Goal: Navigation & Orientation: Go to known website

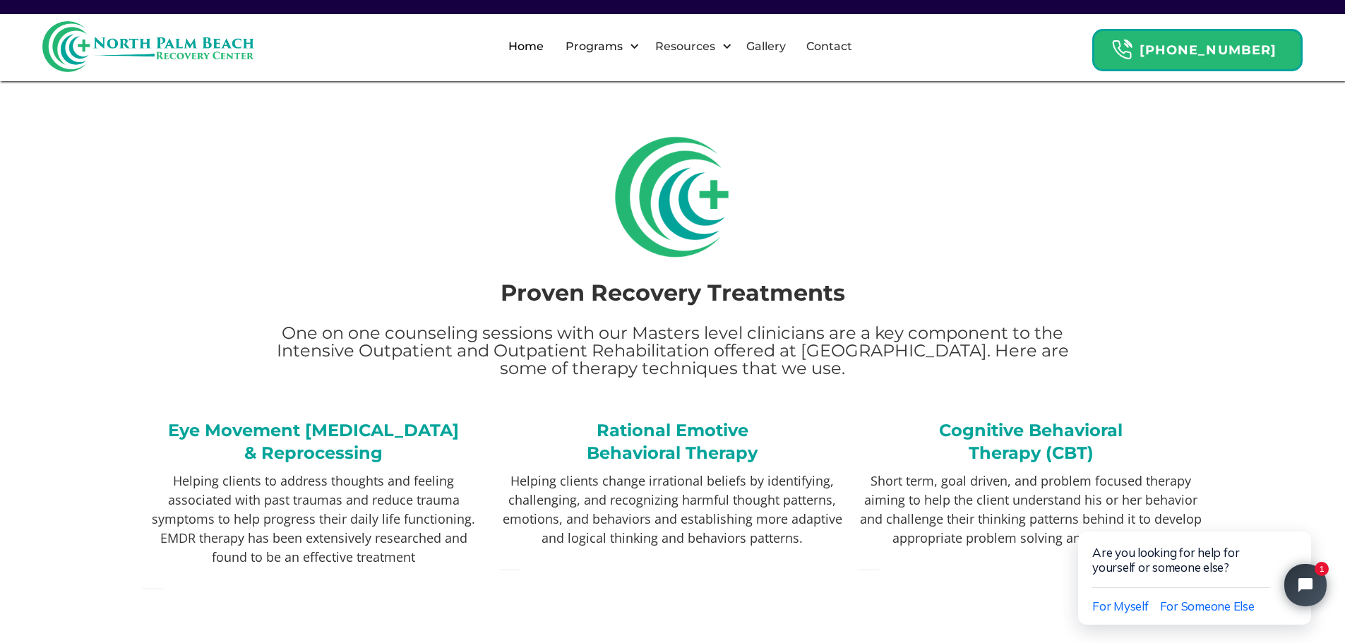
scroll to position [2260, 0]
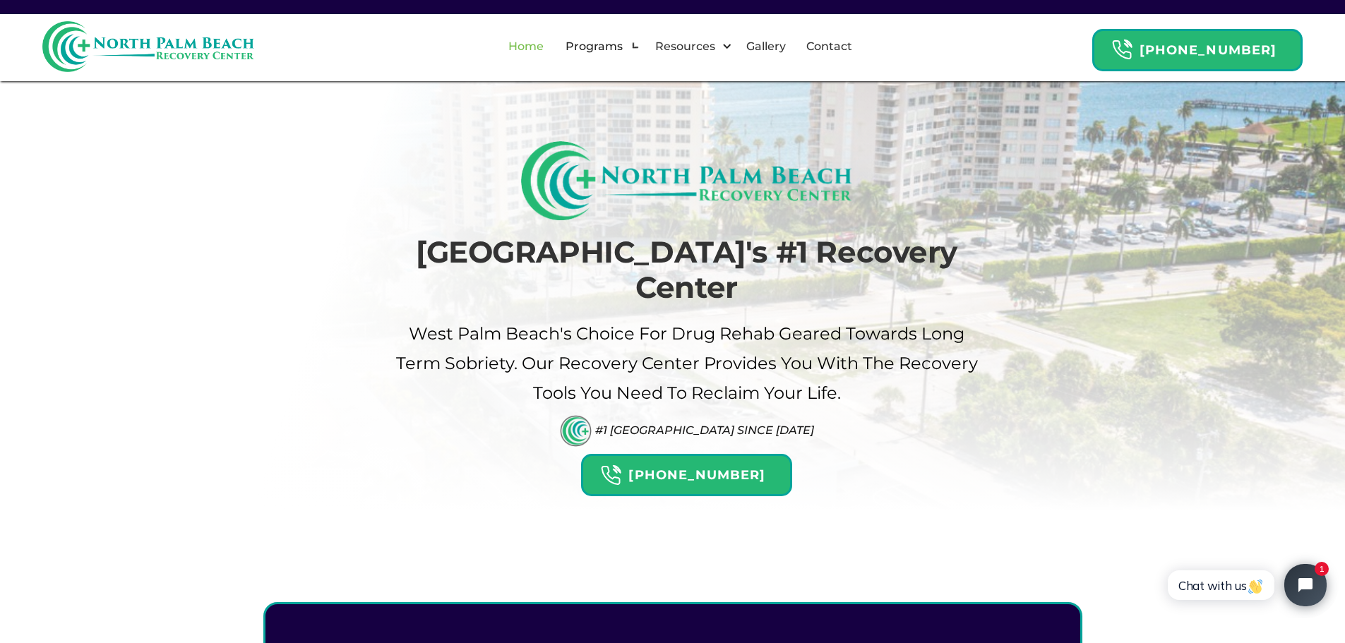
click at [537, 45] on link "Home" at bounding box center [526, 46] width 52 height 45
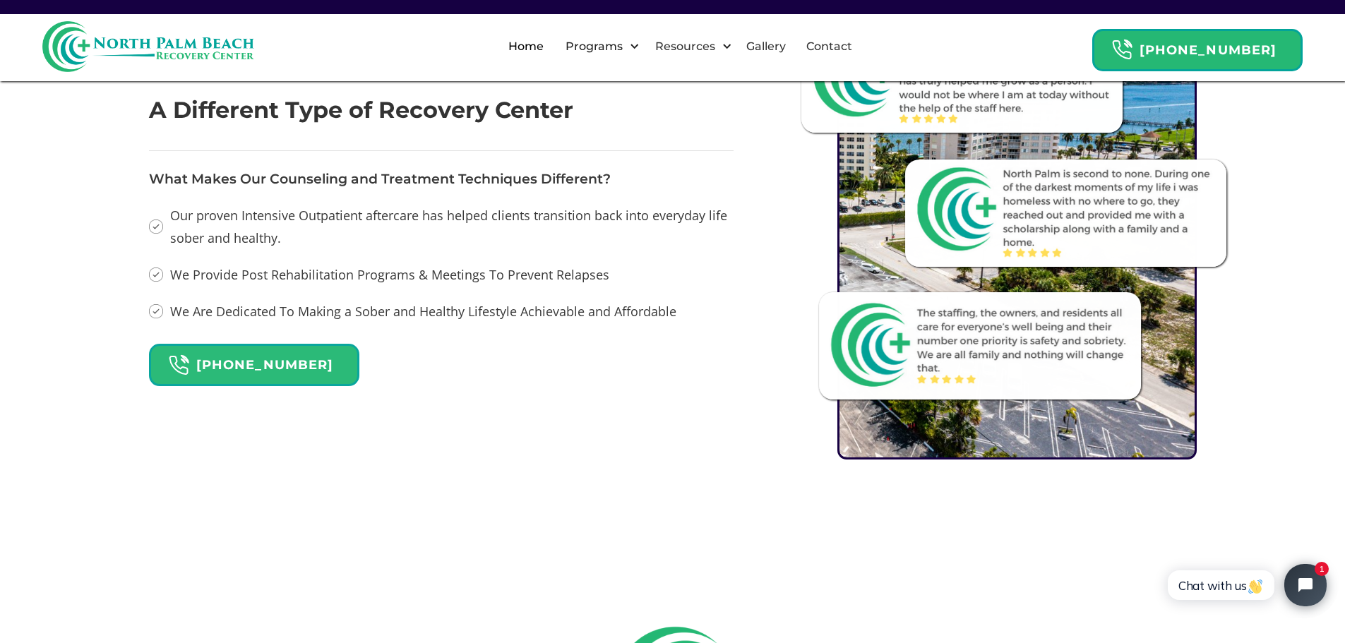
scroll to position [1766, 0]
